Goal: Information Seeking & Learning: Learn about a topic

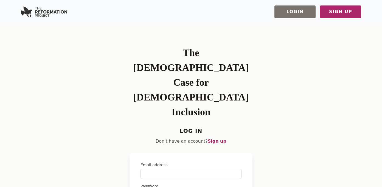
click at [152, 169] on input "Email address" at bounding box center [190, 174] width 101 height 10
type input "**********"
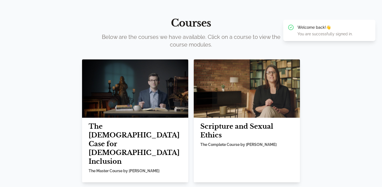
scroll to position [37, 0]
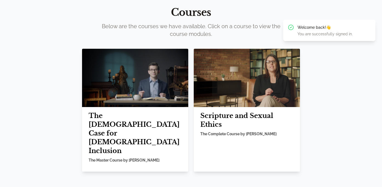
click at [154, 117] on h2 "The [DEMOGRAPHIC_DATA] Case for [DEMOGRAPHIC_DATA] Inclusion" at bounding box center [135, 134] width 93 height 44
click at [117, 112] on h2 "The [DEMOGRAPHIC_DATA] Case for [DEMOGRAPHIC_DATA] Inclusion" at bounding box center [135, 134] width 93 height 44
click at [123, 90] on img at bounding box center [135, 78] width 106 height 58
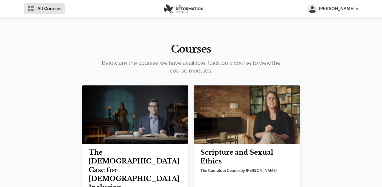
click at [143, 117] on img at bounding box center [135, 115] width 106 height 58
click at [122, 156] on h2 "The [DEMOGRAPHIC_DATA] Case for [DEMOGRAPHIC_DATA] Inclusion" at bounding box center [135, 170] width 93 height 44
click at [65, 15] on div "All Courses All Courses Victoria Stephens" at bounding box center [190, 9] width 333 height 18
click at [55, 8] on span "All Courses" at bounding box center [49, 8] width 24 height 7
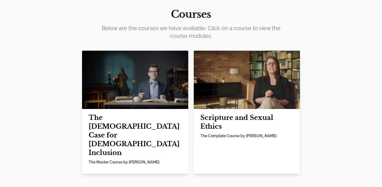
click at [216, 114] on h2 "Scripture and Sexual Ethics" at bounding box center [246, 123] width 93 height 18
click at [211, 55] on img at bounding box center [247, 80] width 106 height 58
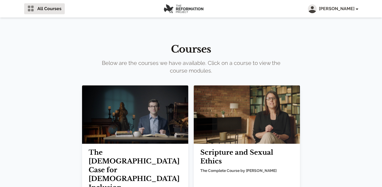
click at [234, 131] on img at bounding box center [247, 115] width 106 height 58
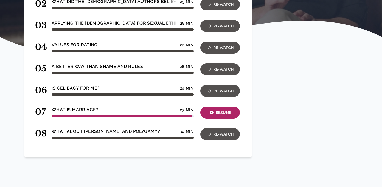
scroll to position [156, 0]
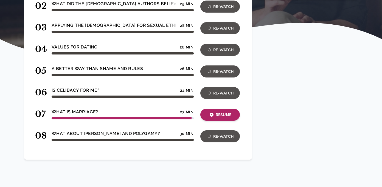
click at [212, 114] on icon "button" at bounding box center [211, 115] width 4 height 4
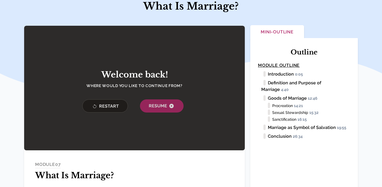
scroll to position [53, 0]
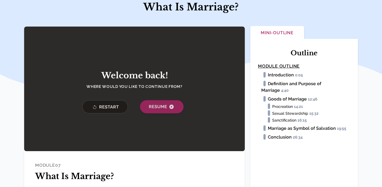
click at [140, 107] on button "Resume" at bounding box center [162, 106] width 44 height 13
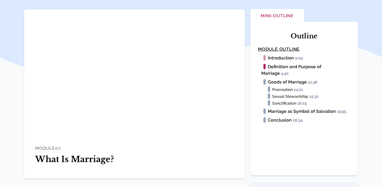
scroll to position [66, 0]
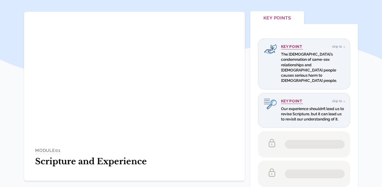
scroll to position [68, 0]
